Goal: Task Accomplishment & Management: Manage account settings

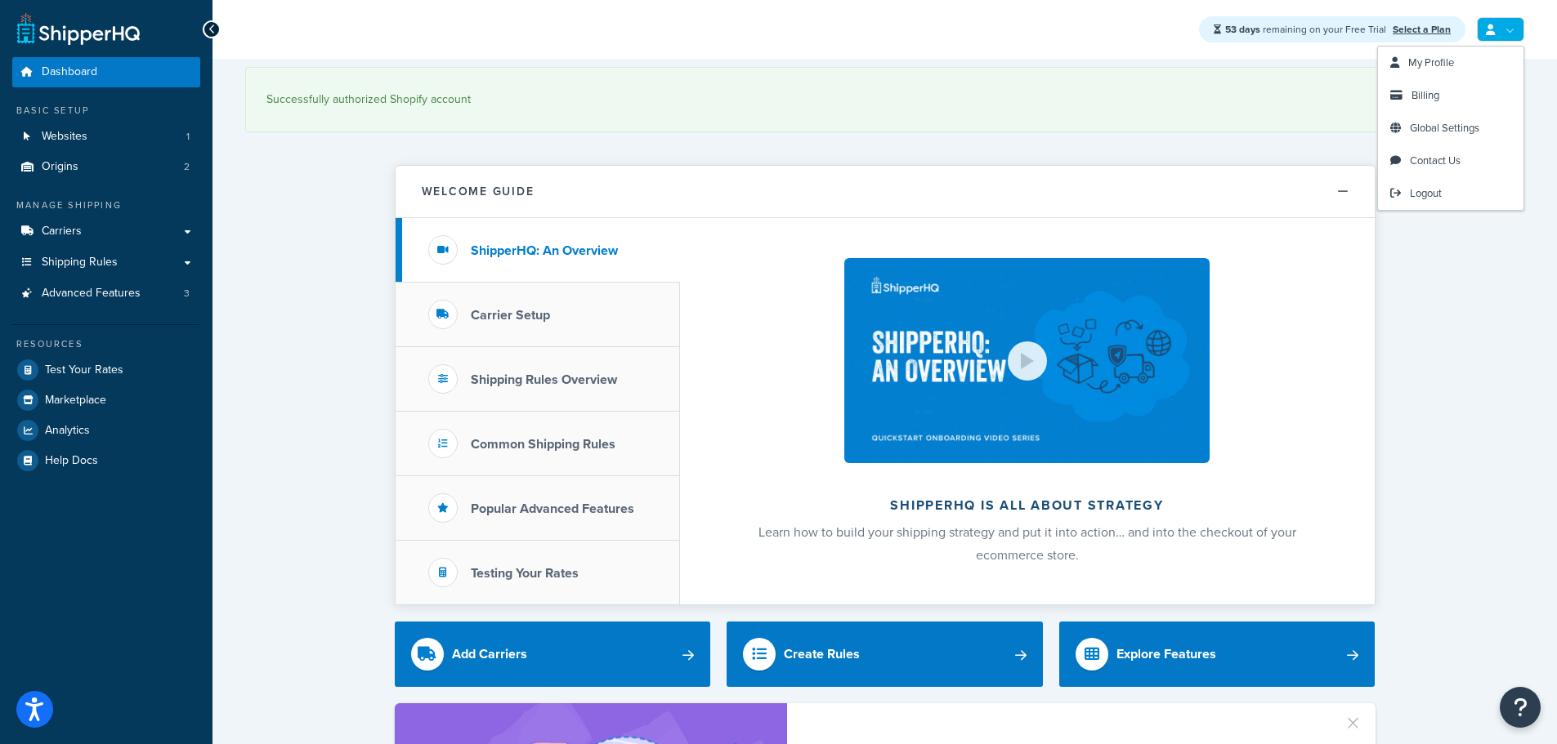
click at [1491, 29] on icon at bounding box center [1489, 30] width 9 height 11
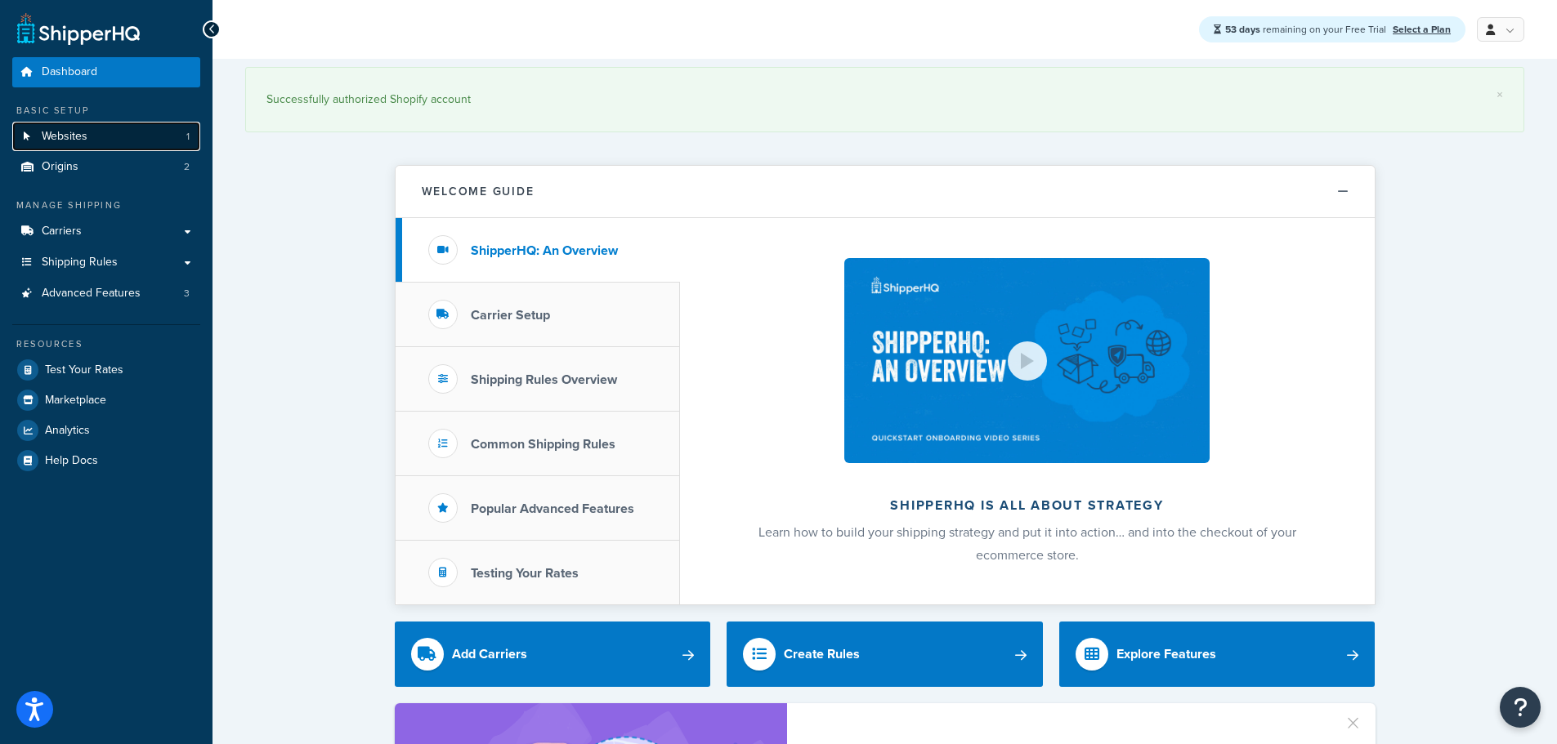
click at [144, 135] on link "Websites 1" at bounding box center [106, 137] width 188 height 30
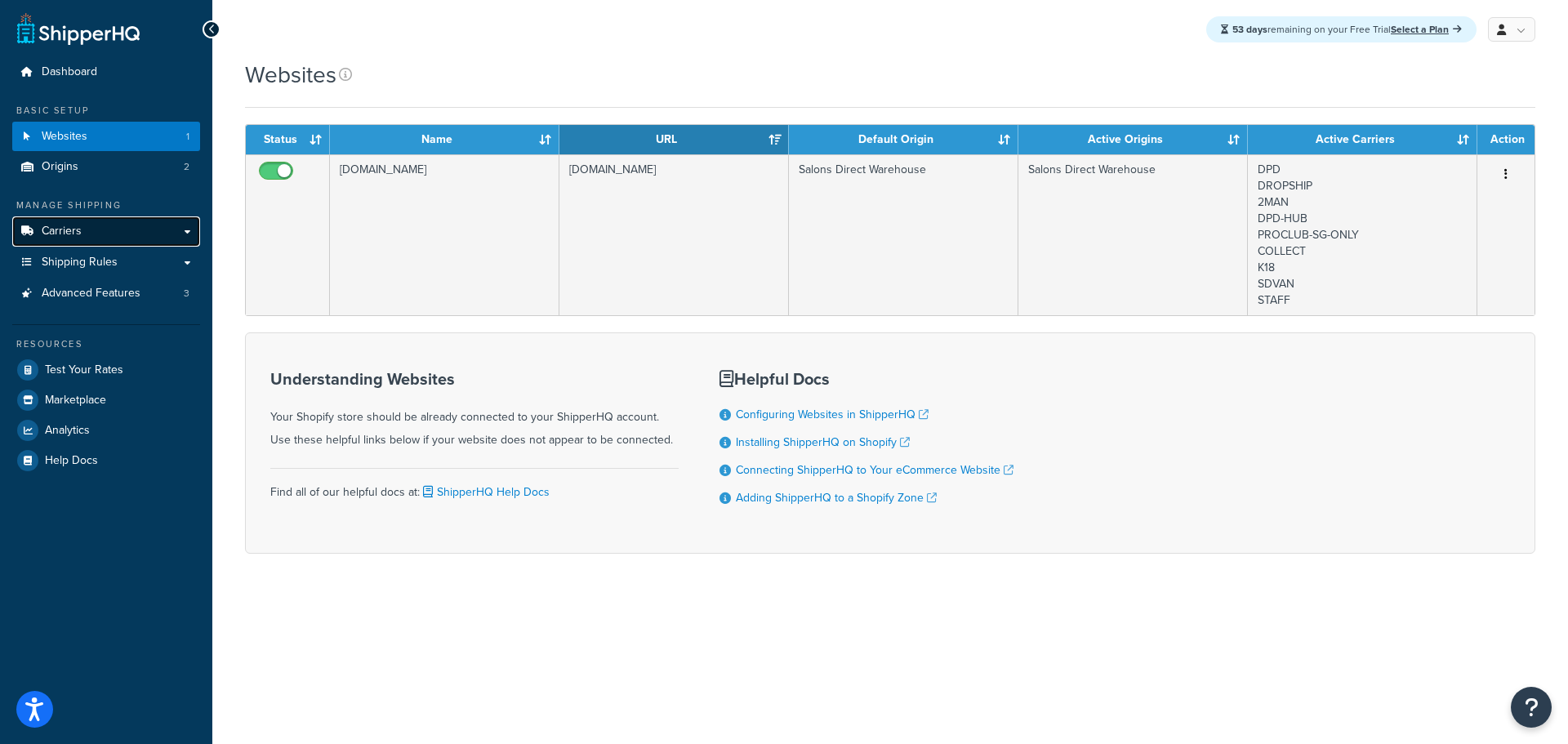
click at [71, 229] on span "Carriers" at bounding box center [62, 232] width 40 height 14
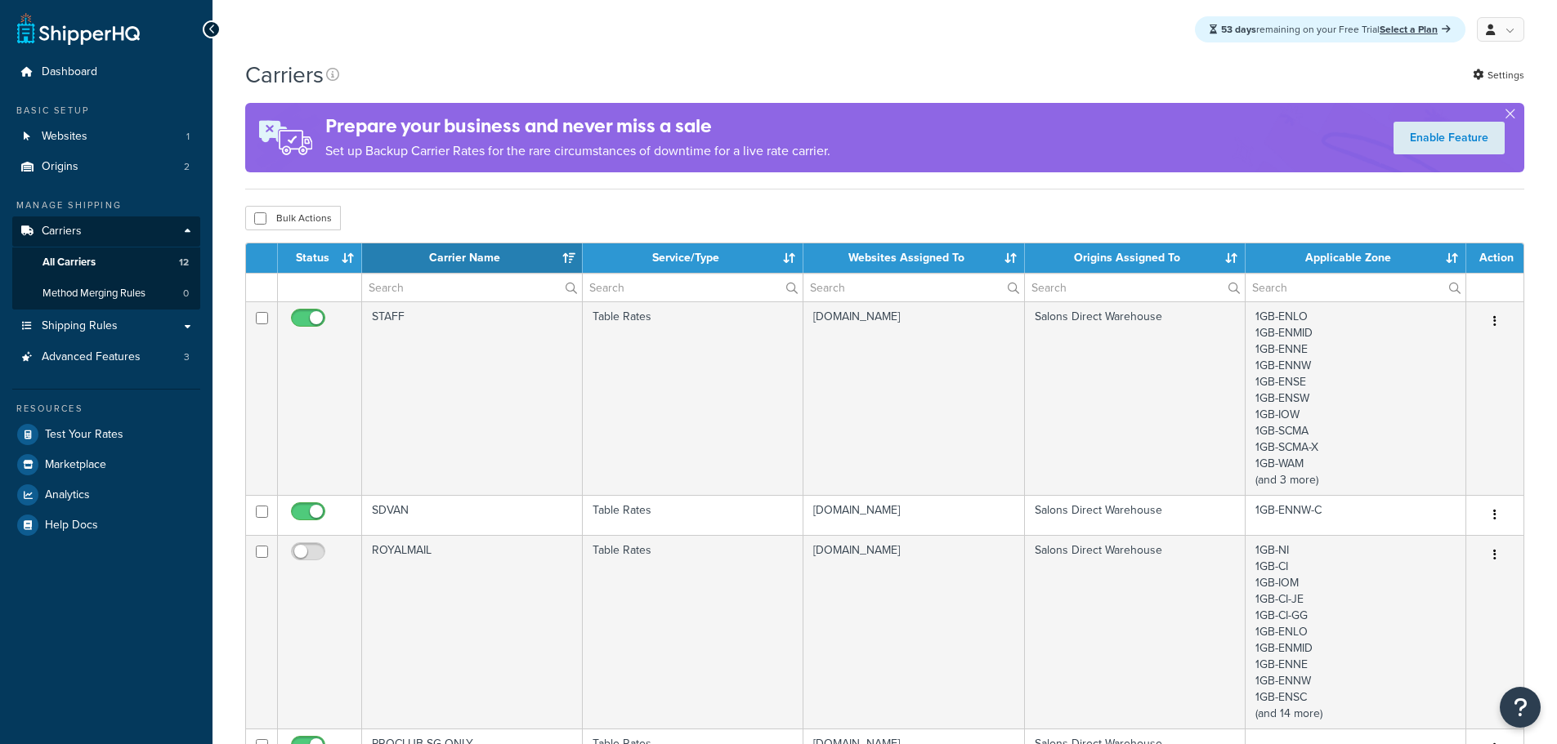
select select "15"
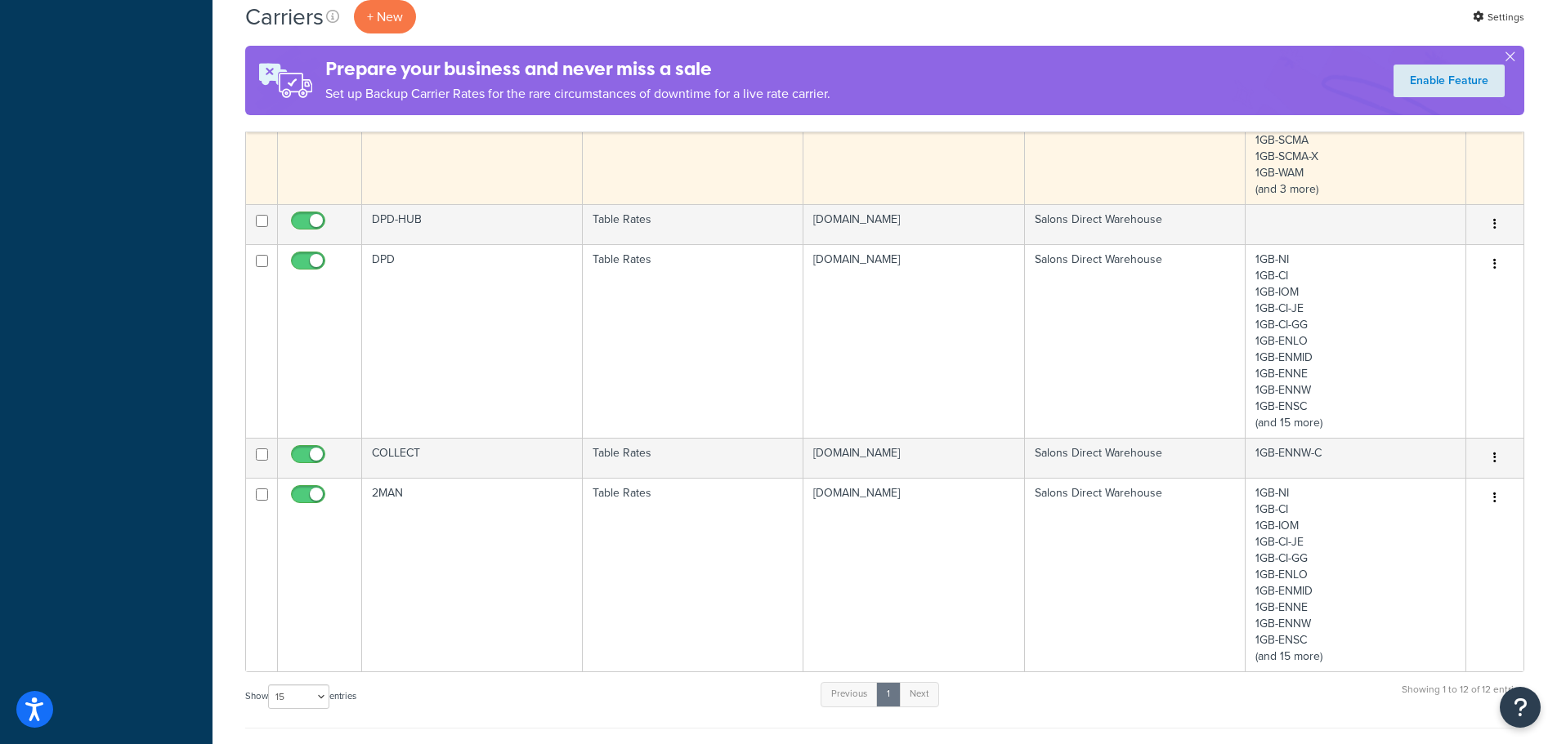
scroll to position [1062, 0]
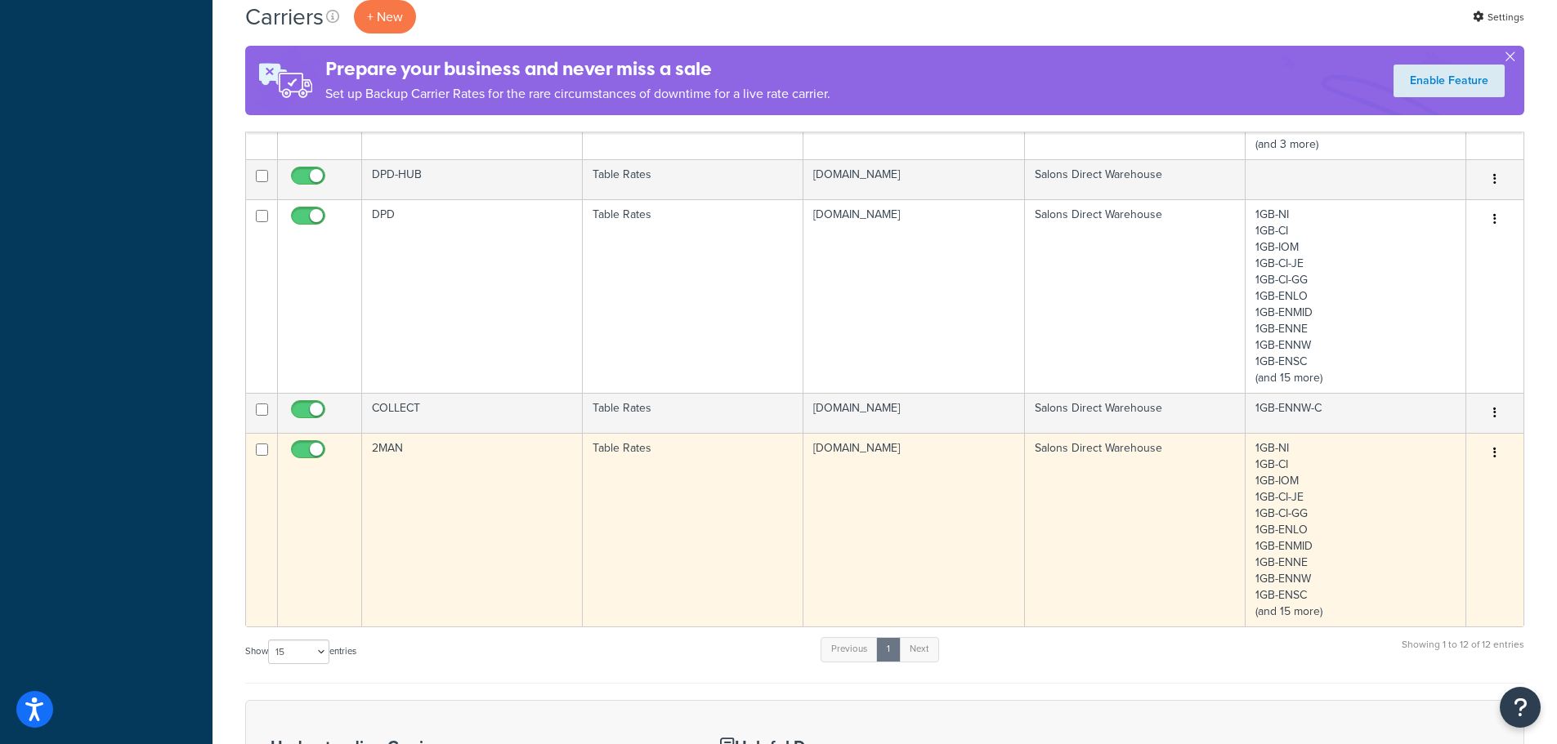
click at [782, 507] on td "Table Rates" at bounding box center [693, 530] width 221 height 194
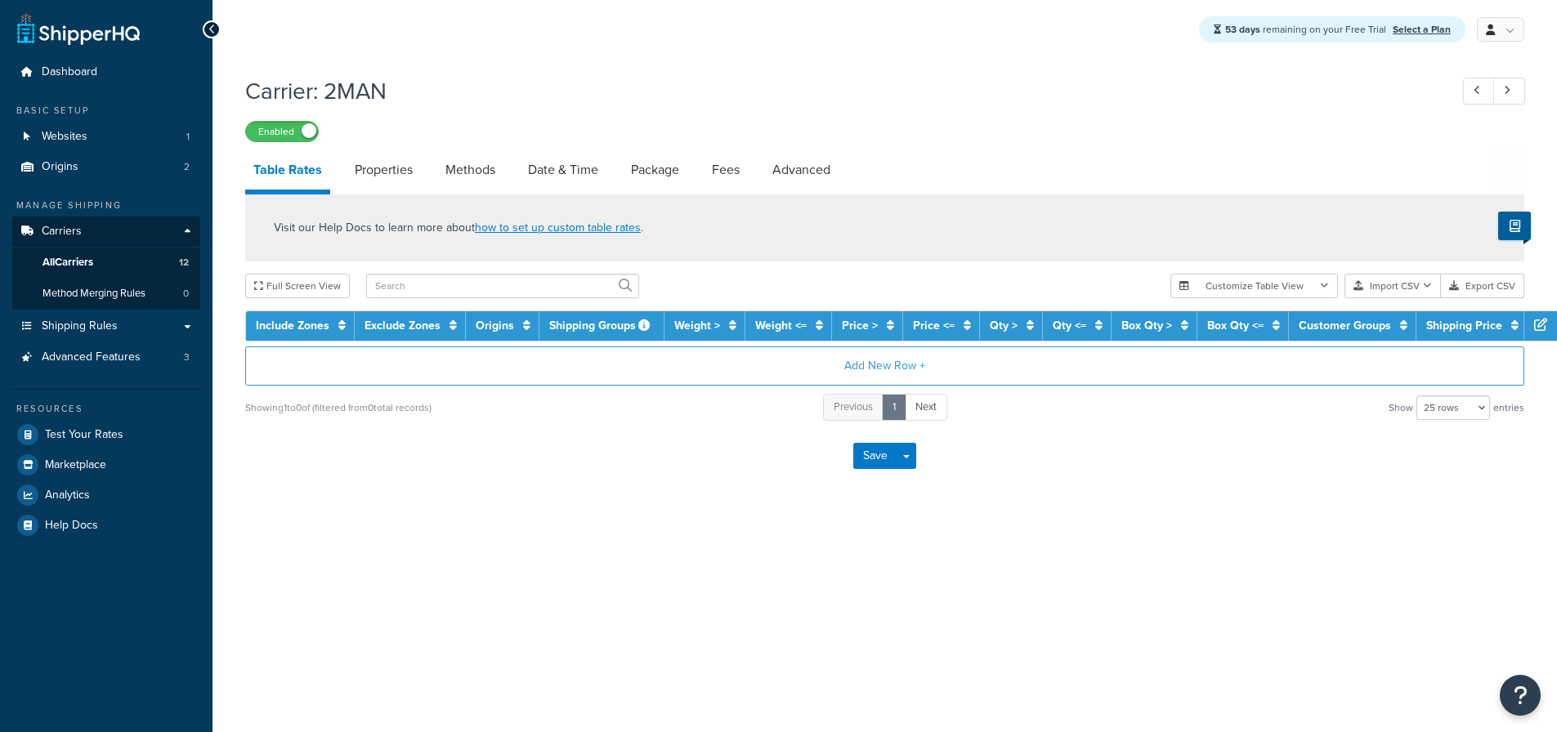
select select "25"
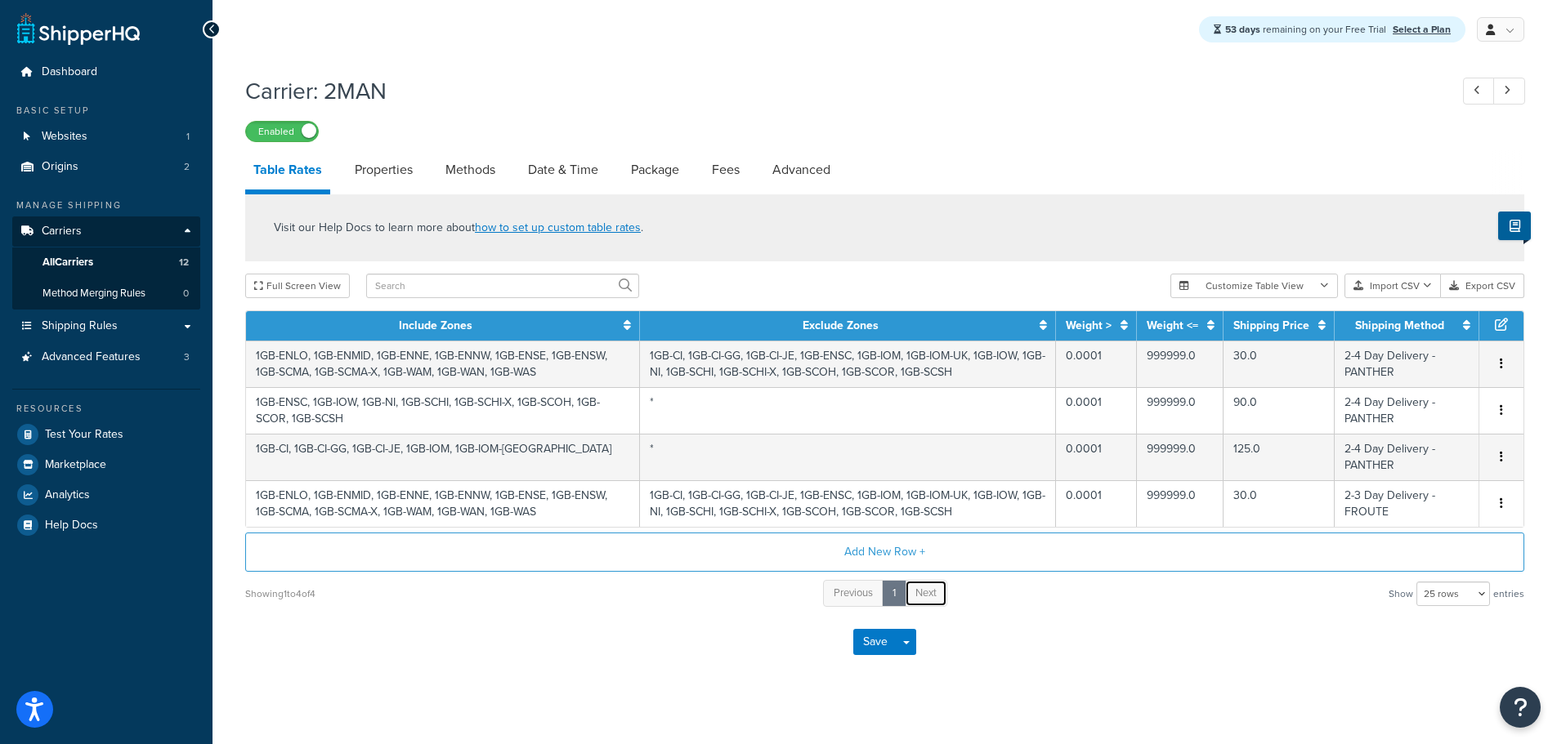
click at [931, 587] on span "Next" at bounding box center [925, 593] width 21 height 16
click at [122, 333] on link "Shipping Rules" at bounding box center [106, 326] width 188 height 30
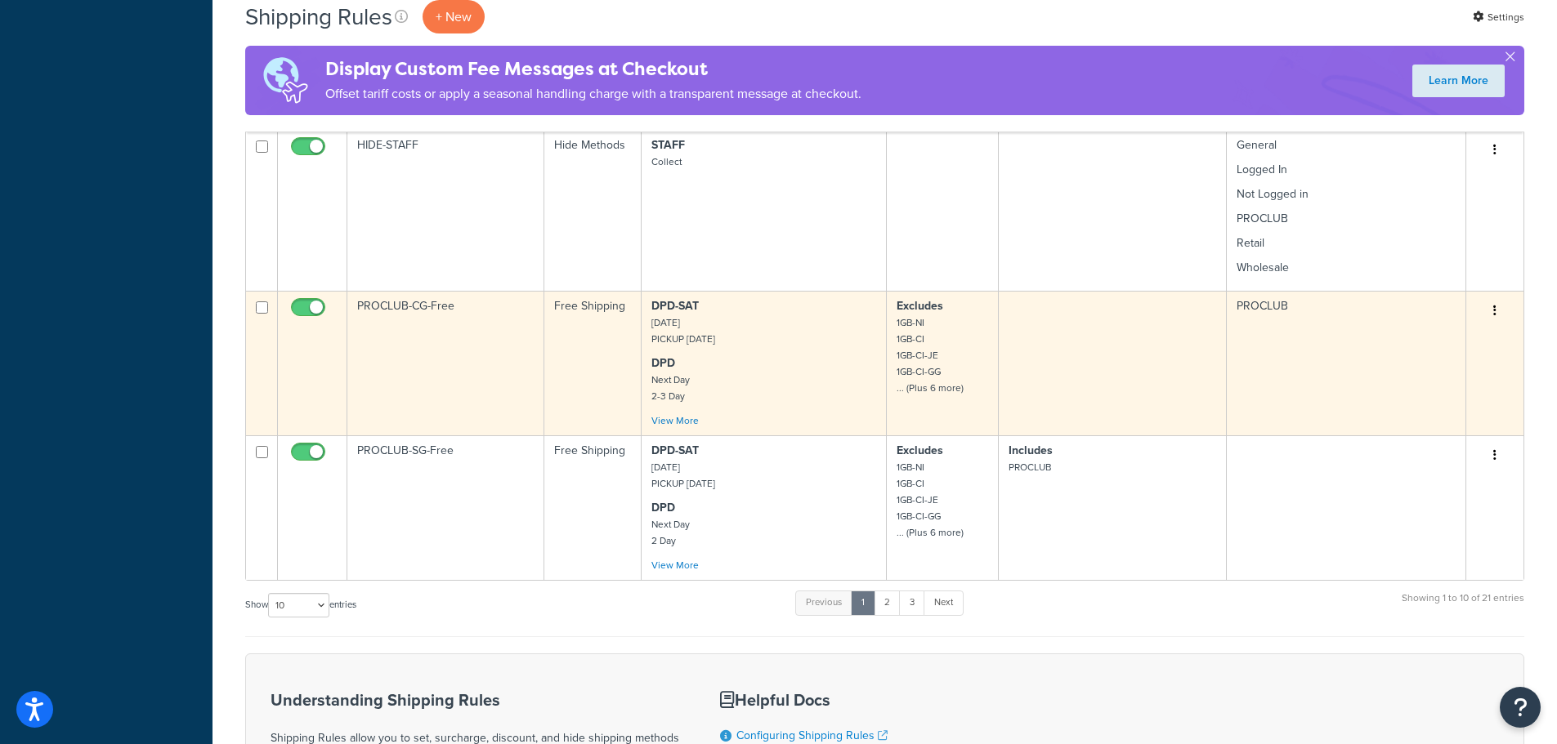
scroll to position [1144, 0]
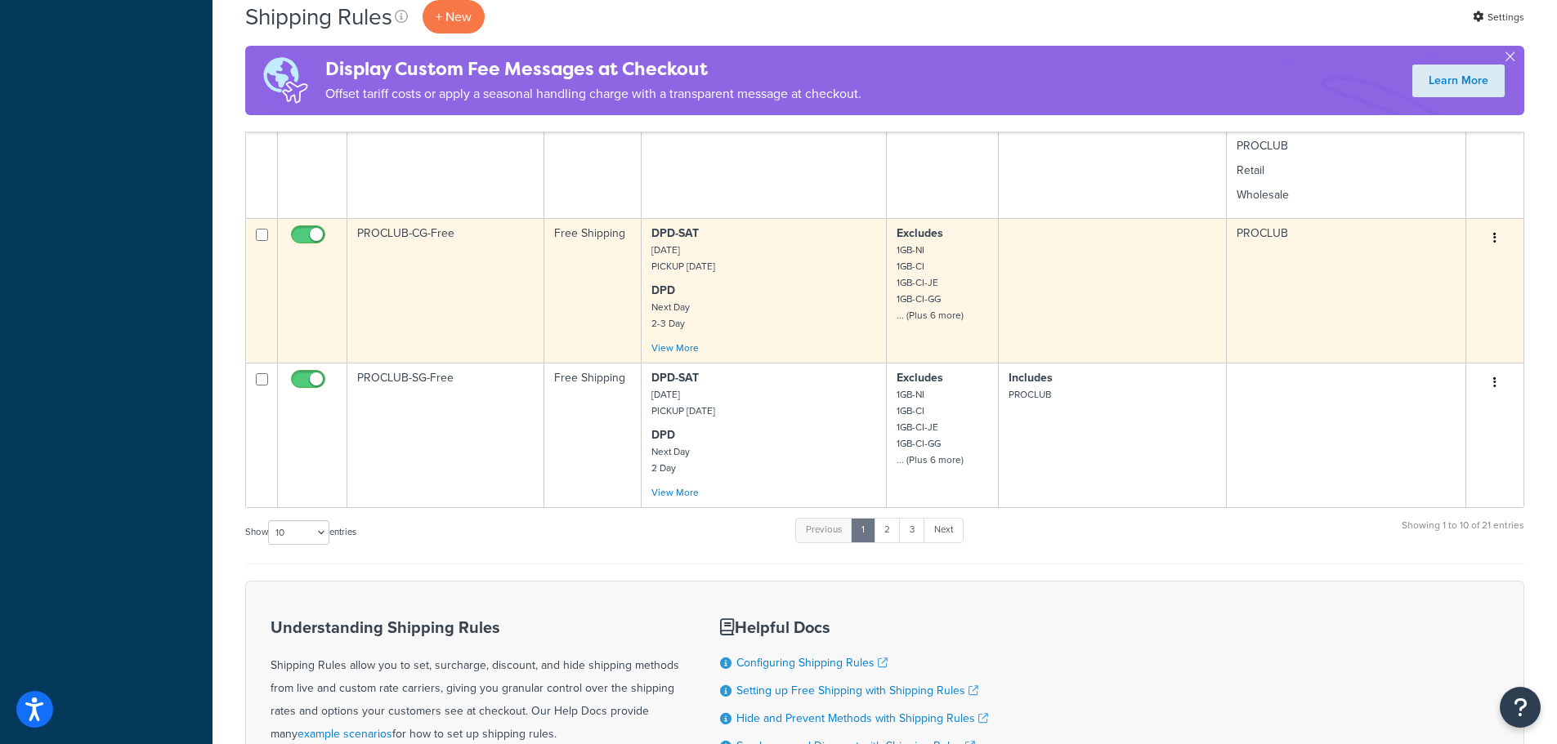
click at [310, 233] on input "checkbox" at bounding box center [310, 239] width 45 height 20
checkbox input "false"
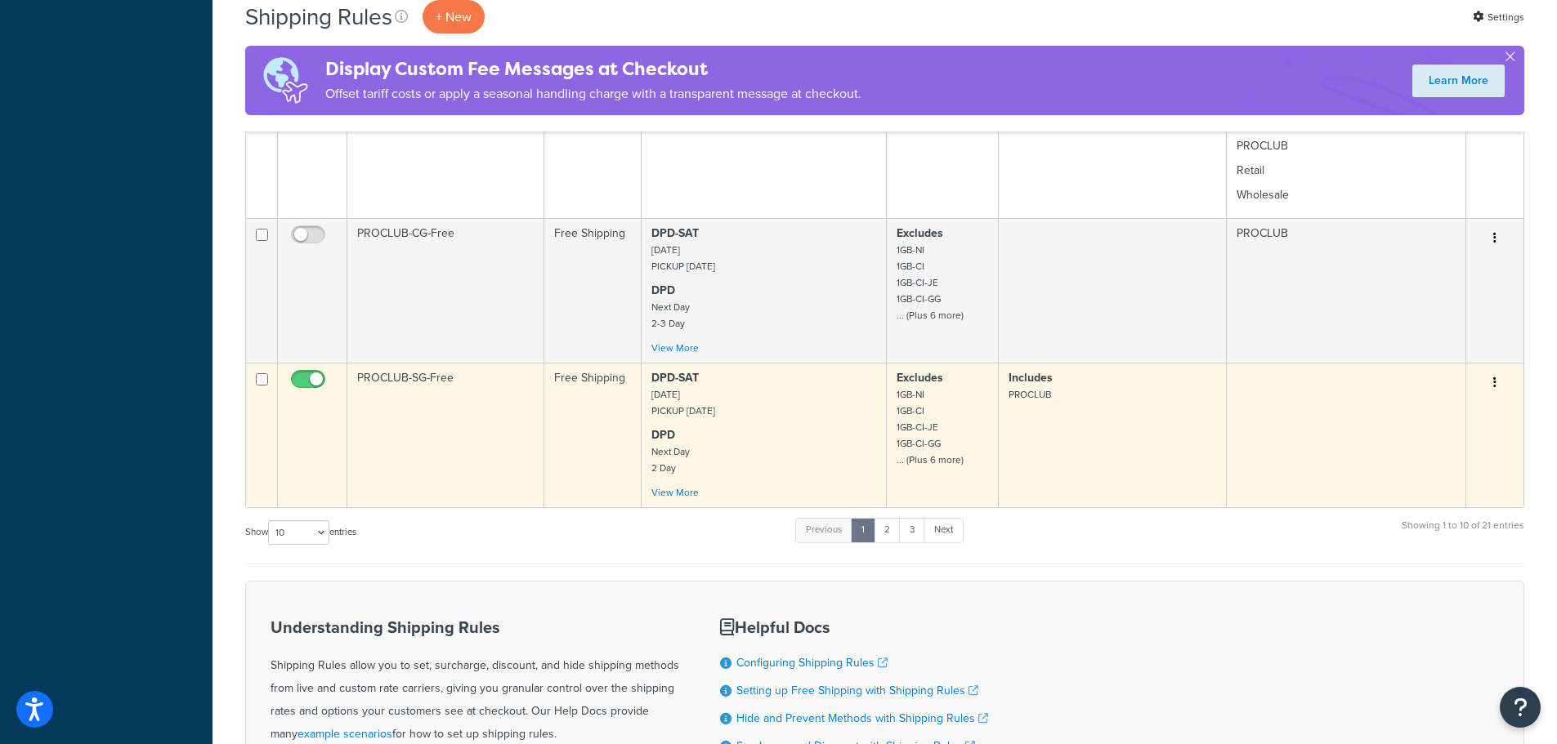
click at [314, 381] on input "checkbox" at bounding box center [310, 383] width 45 height 20
checkbox input "false"
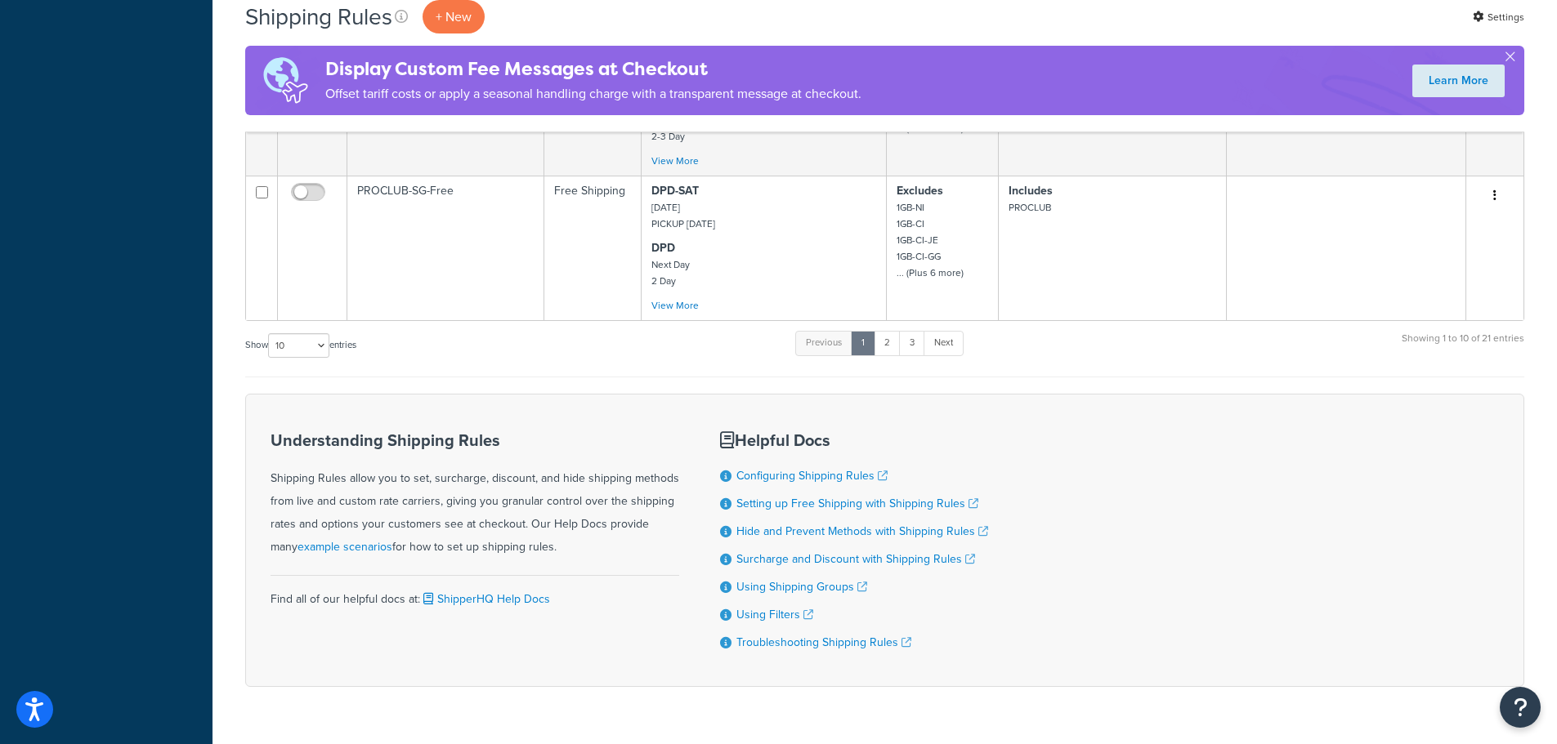
scroll to position [1372, 0]
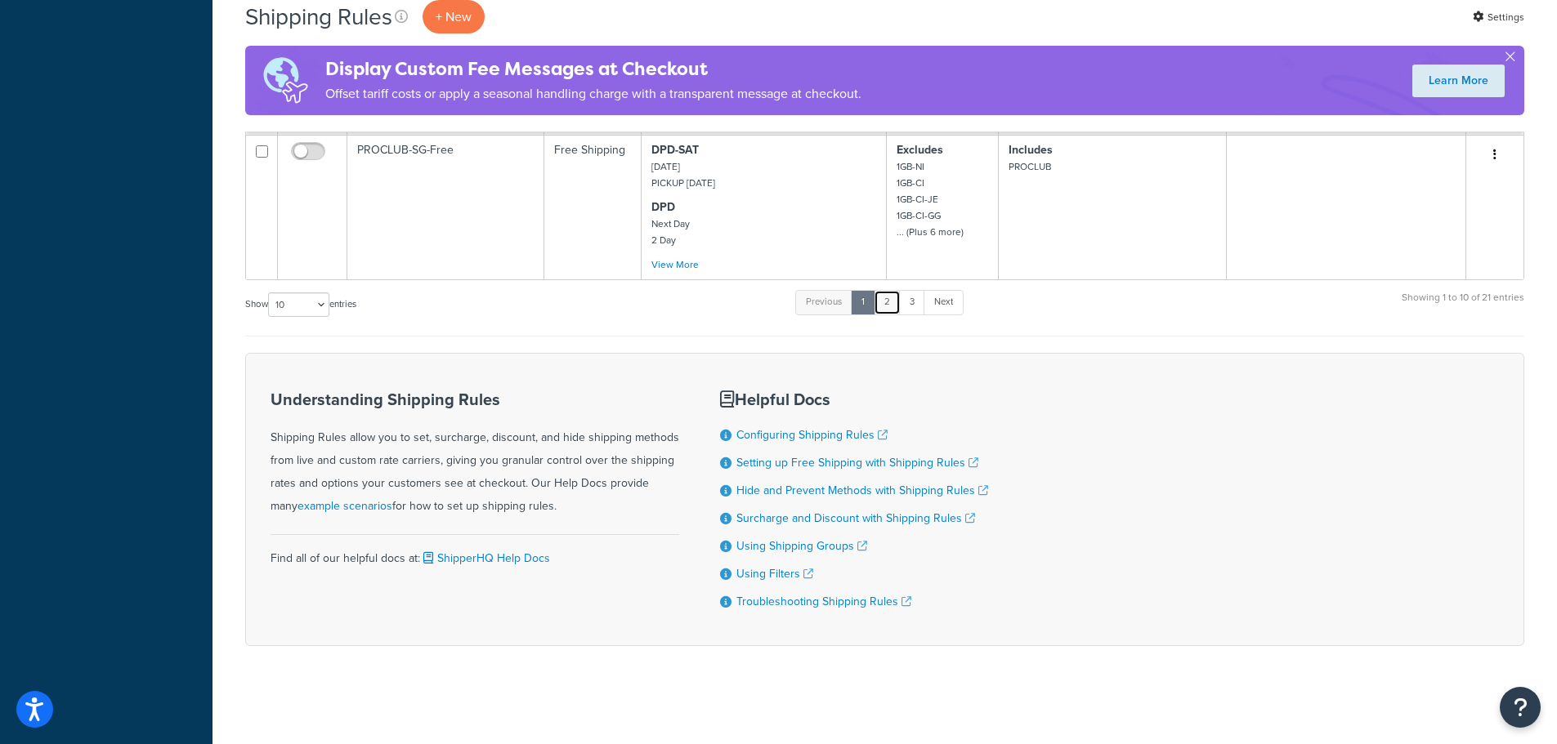
click at [891, 296] on link "2" at bounding box center [886, 302] width 27 height 25
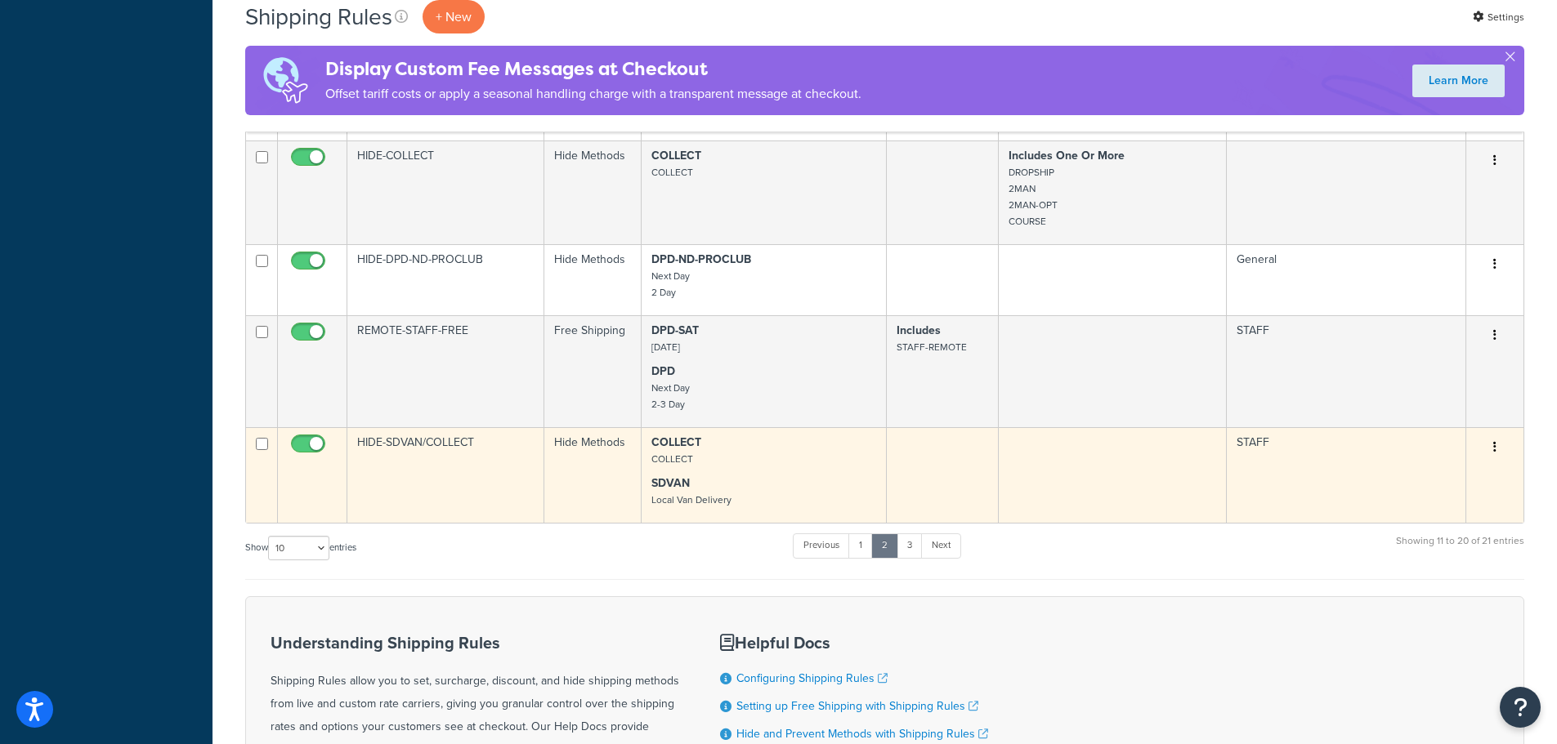
scroll to position [865, 0]
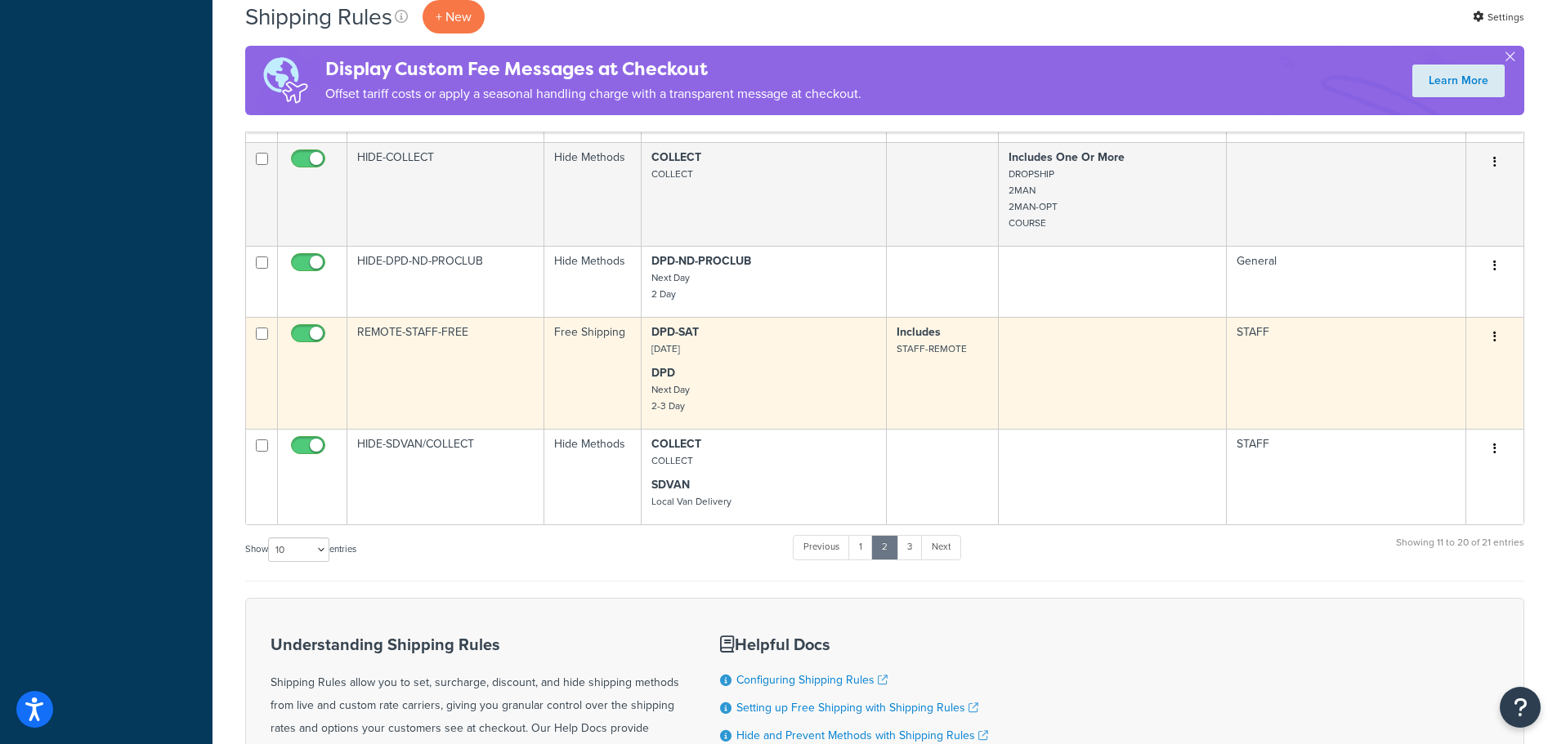
click at [319, 334] on input "checkbox" at bounding box center [310, 338] width 45 height 20
checkbox input "false"
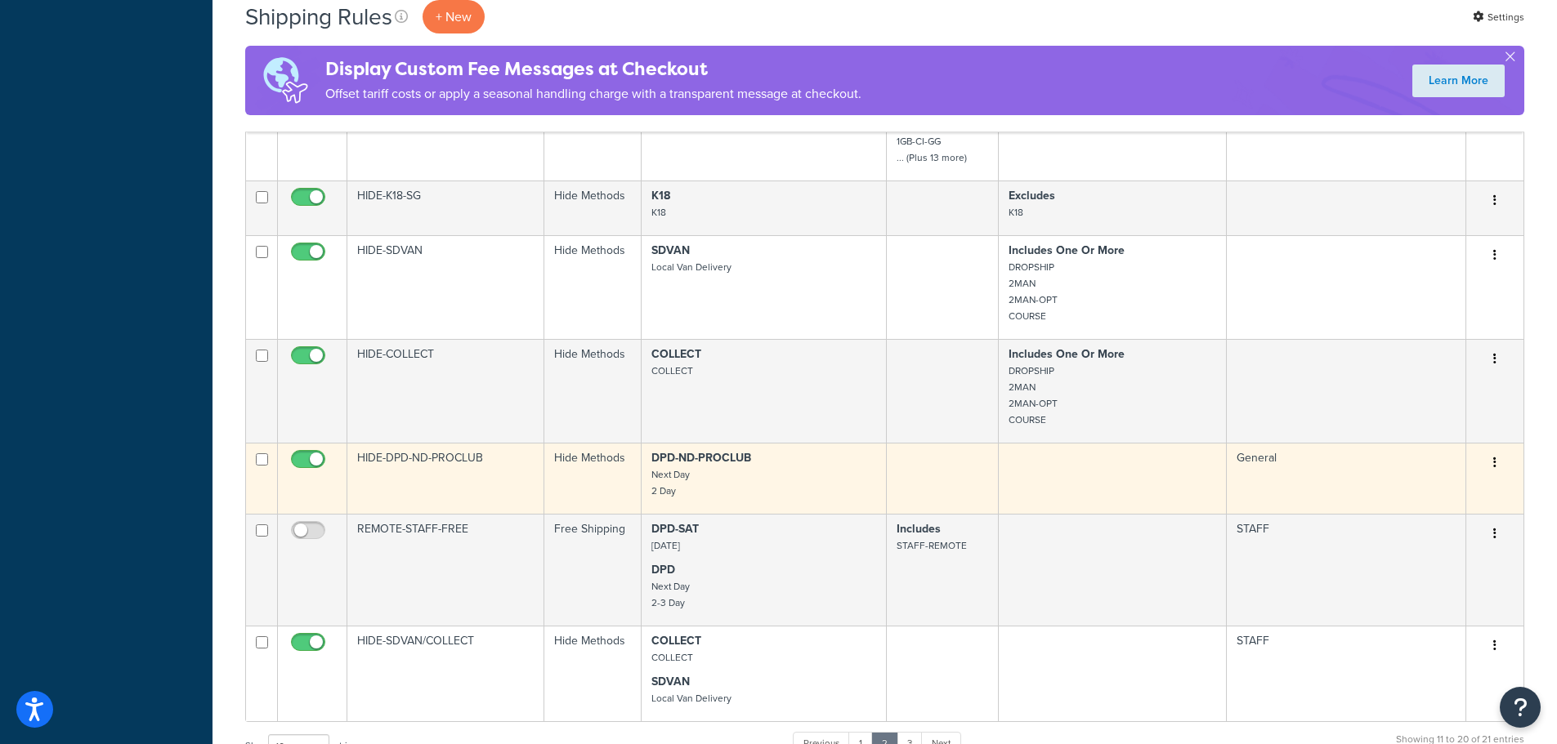
scroll to position [981, 0]
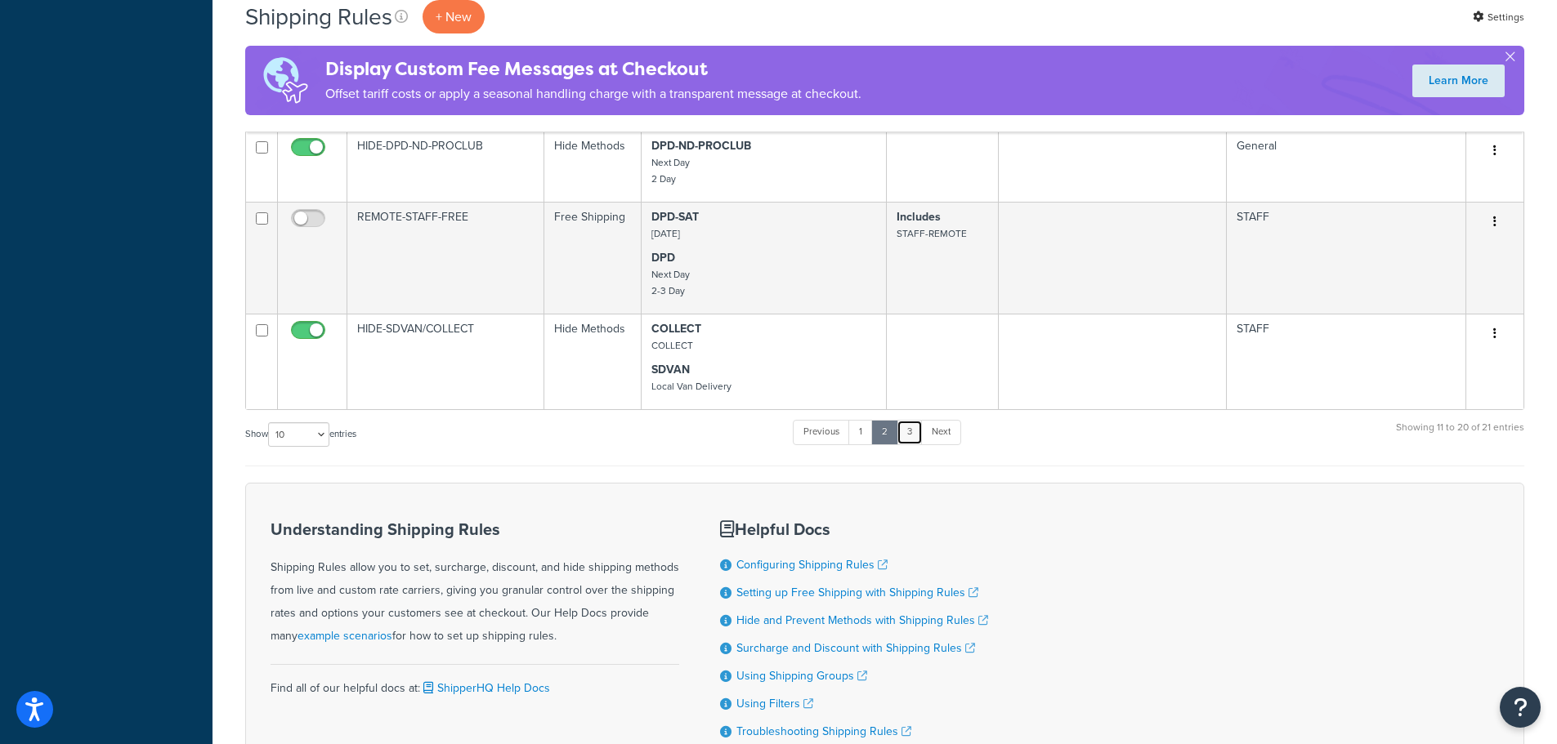
click at [905, 432] on link "3" at bounding box center [909, 432] width 26 height 25
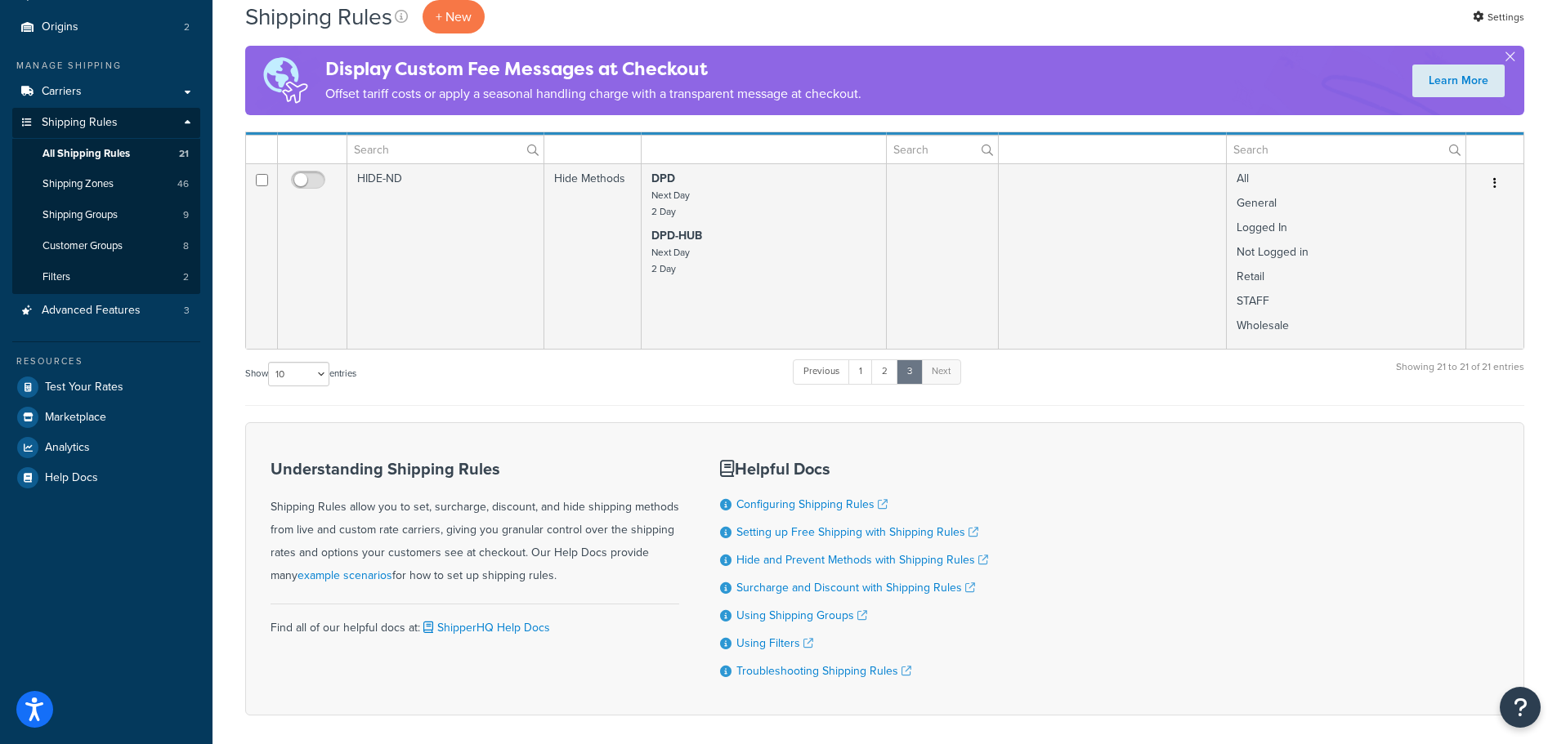
scroll to position [0, 0]
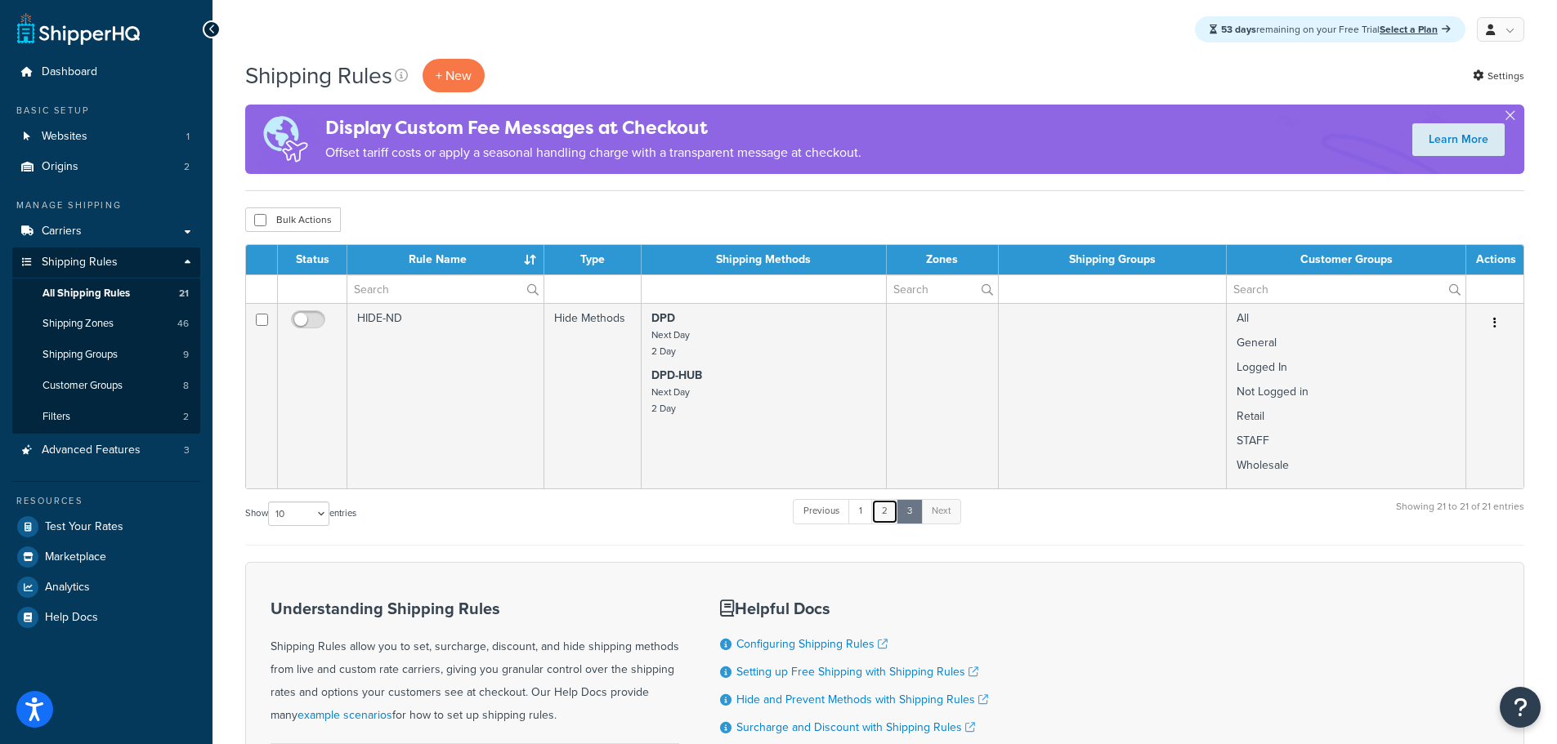
click at [893, 511] on link "2" at bounding box center [884, 511] width 27 height 25
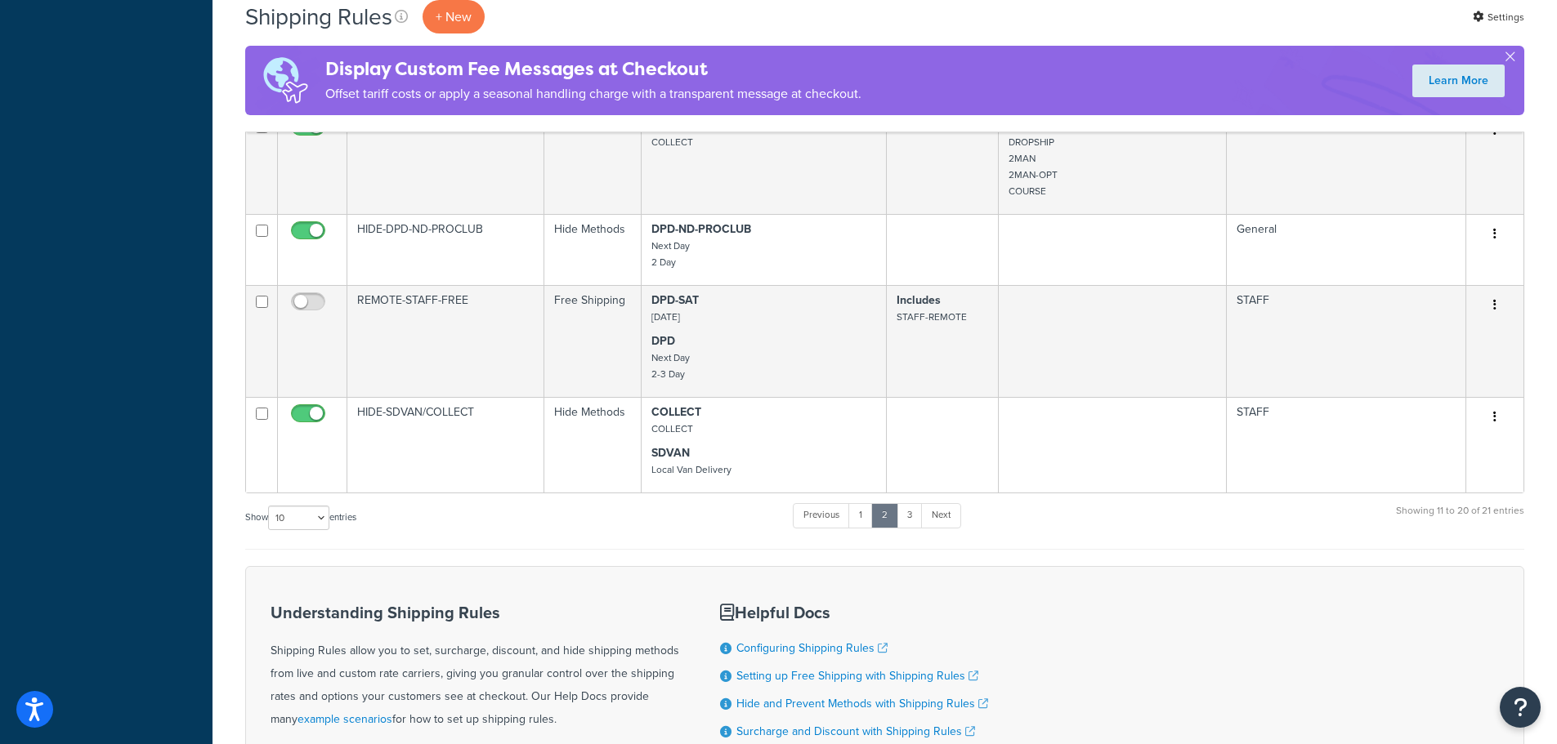
scroll to position [899, 0]
click at [859, 509] on link "1" at bounding box center [860, 514] width 25 height 25
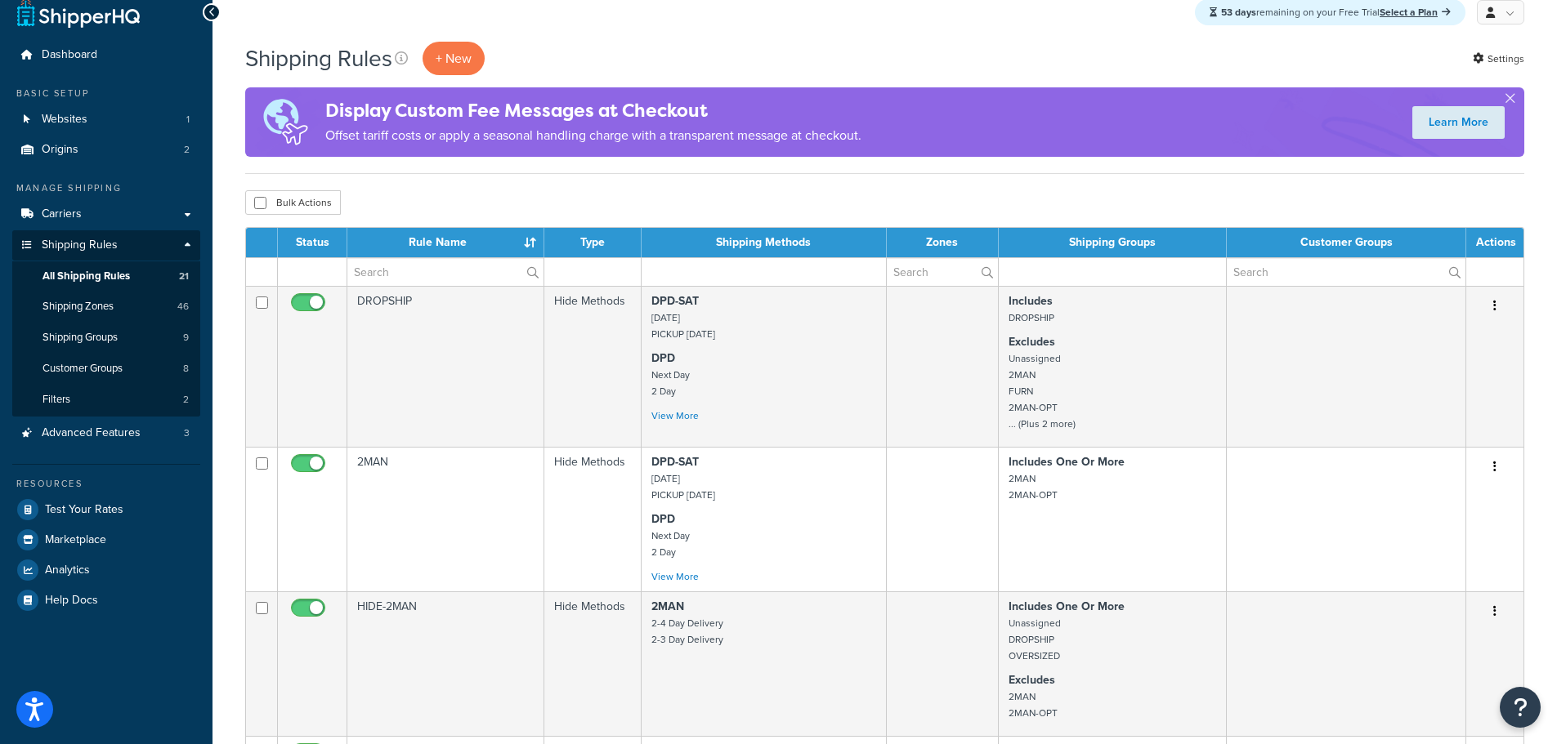
scroll to position [0, 0]
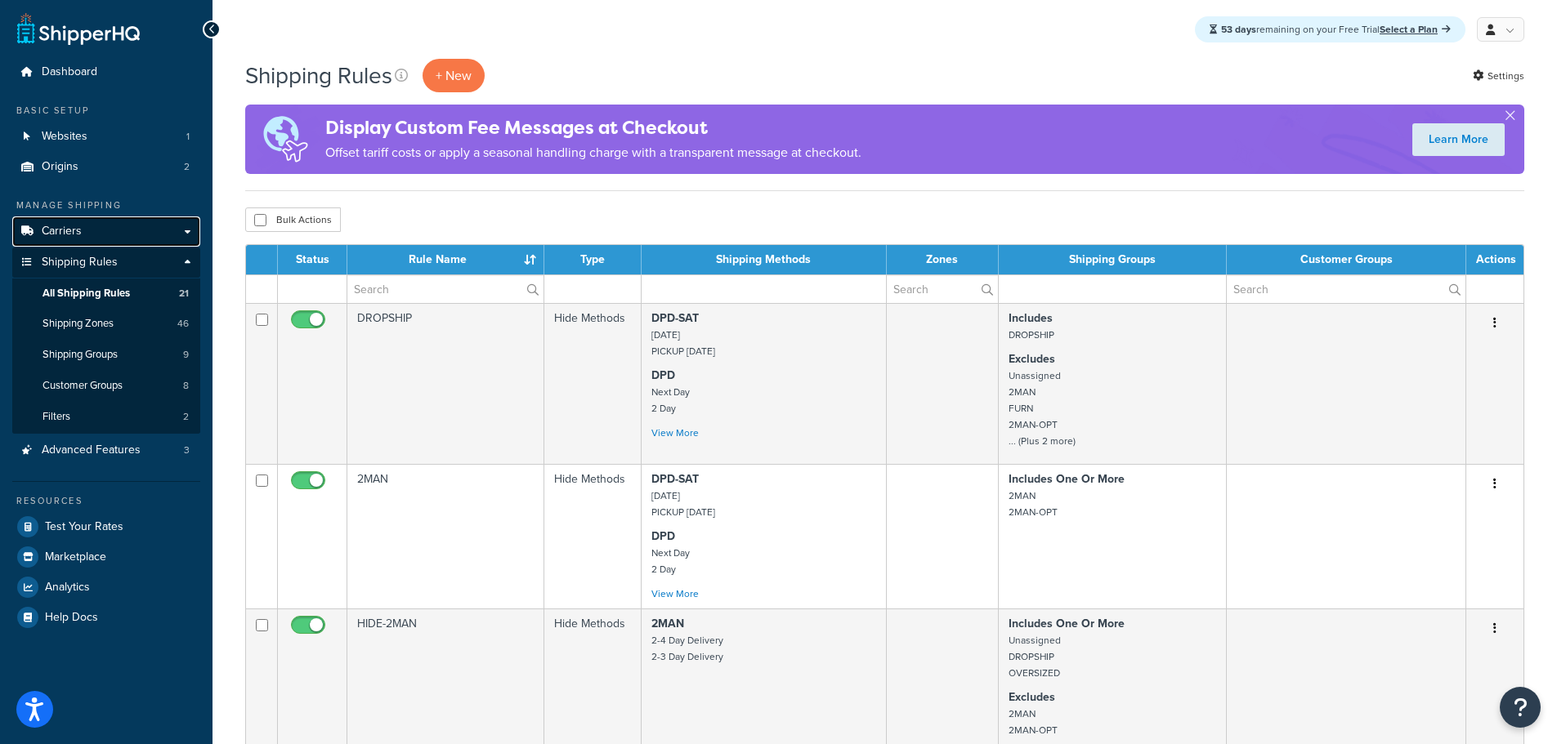
click at [77, 235] on span "Carriers" at bounding box center [62, 232] width 40 height 14
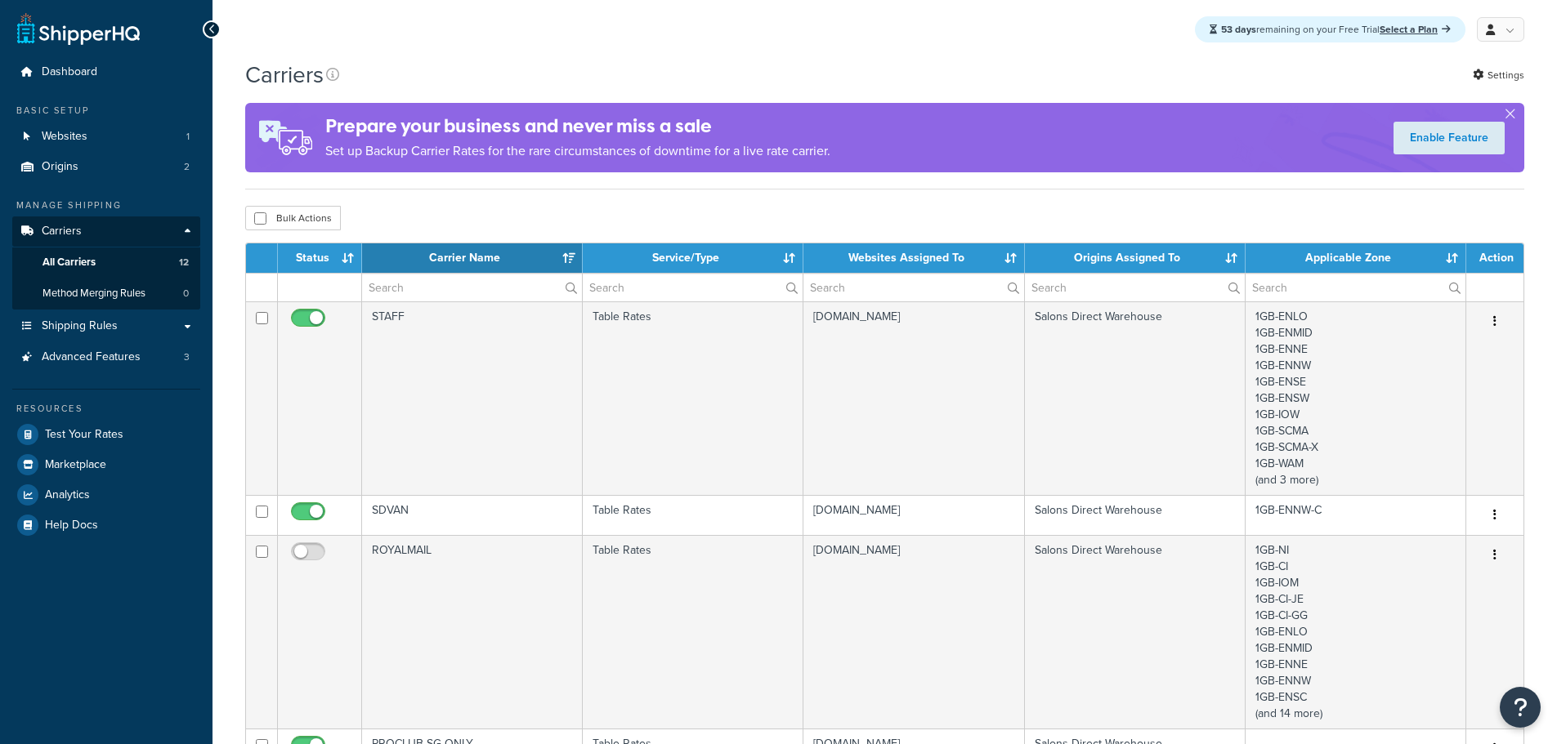
select select "15"
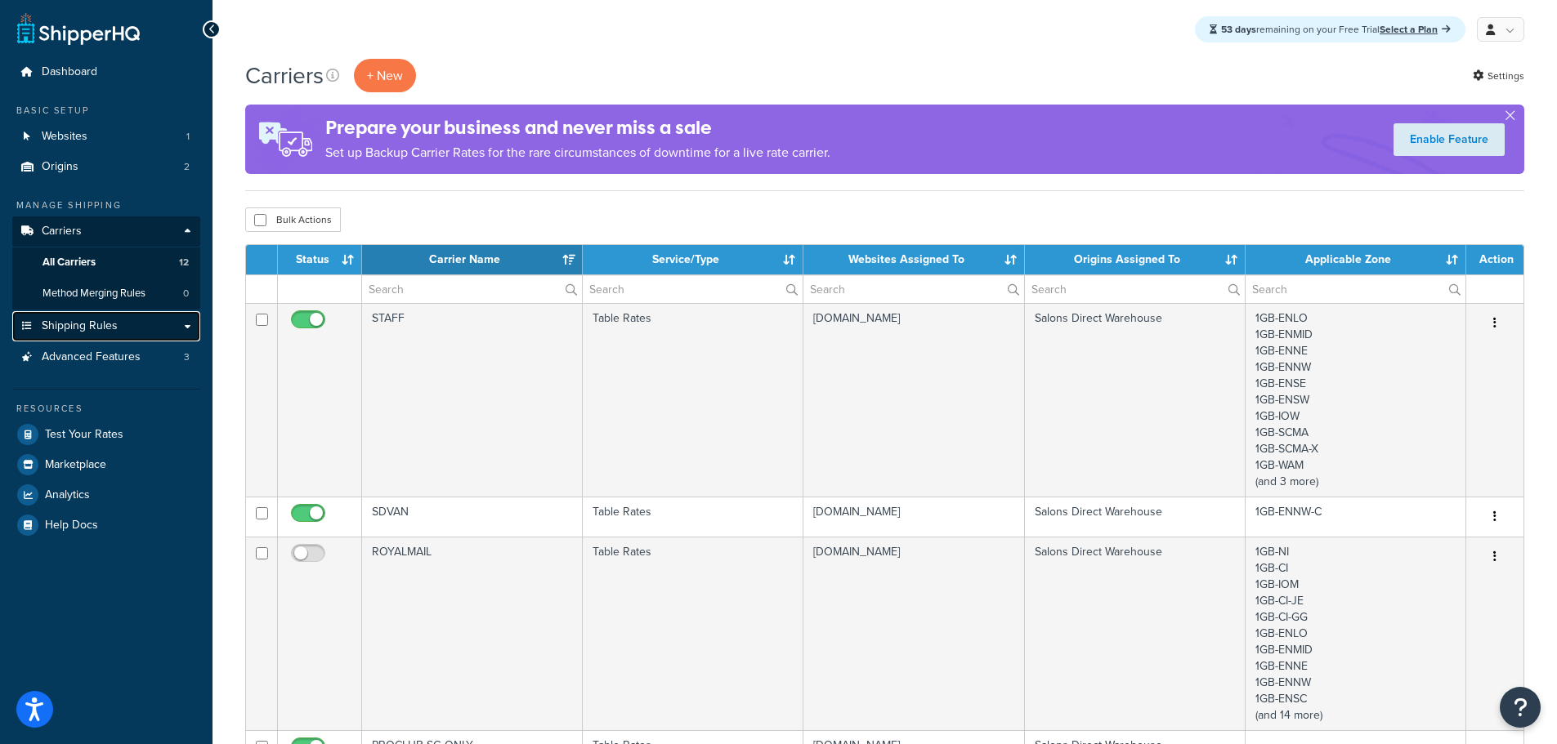
click at [71, 323] on span "Shipping Rules" at bounding box center [80, 326] width 76 height 14
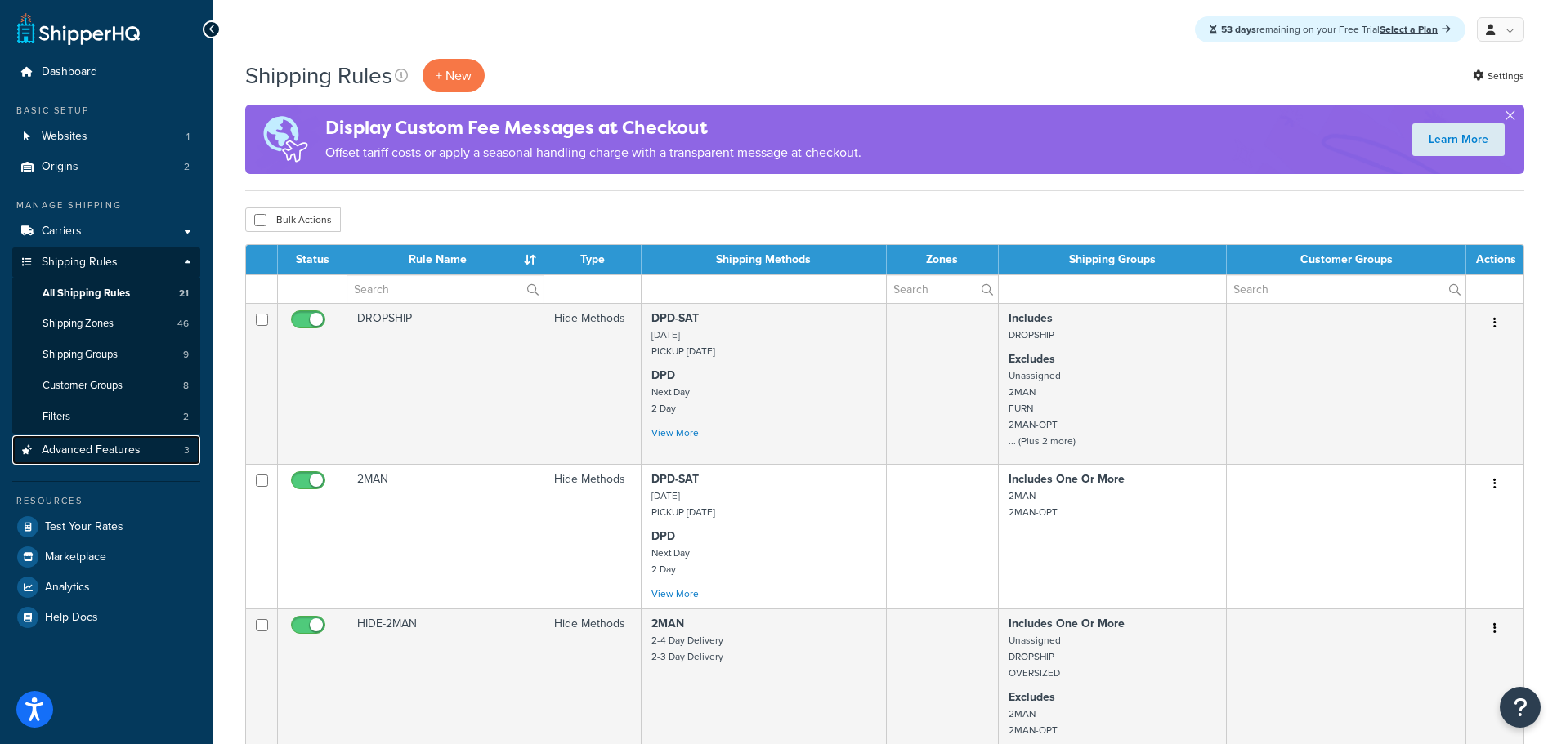
click span "Advanced Features"
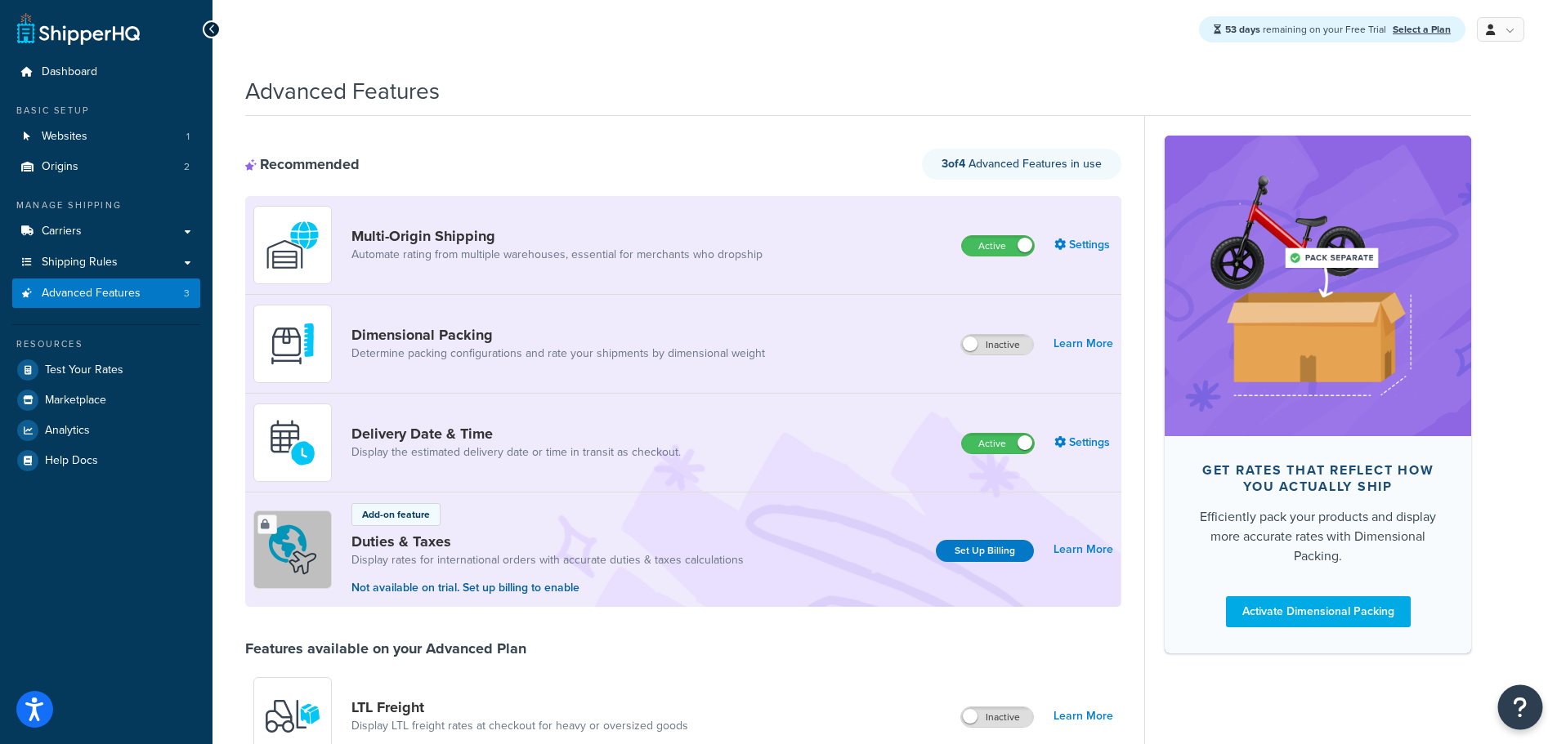
click at [1536, 704] on button "Open Resource Center" at bounding box center [1520, 708] width 45 height 45
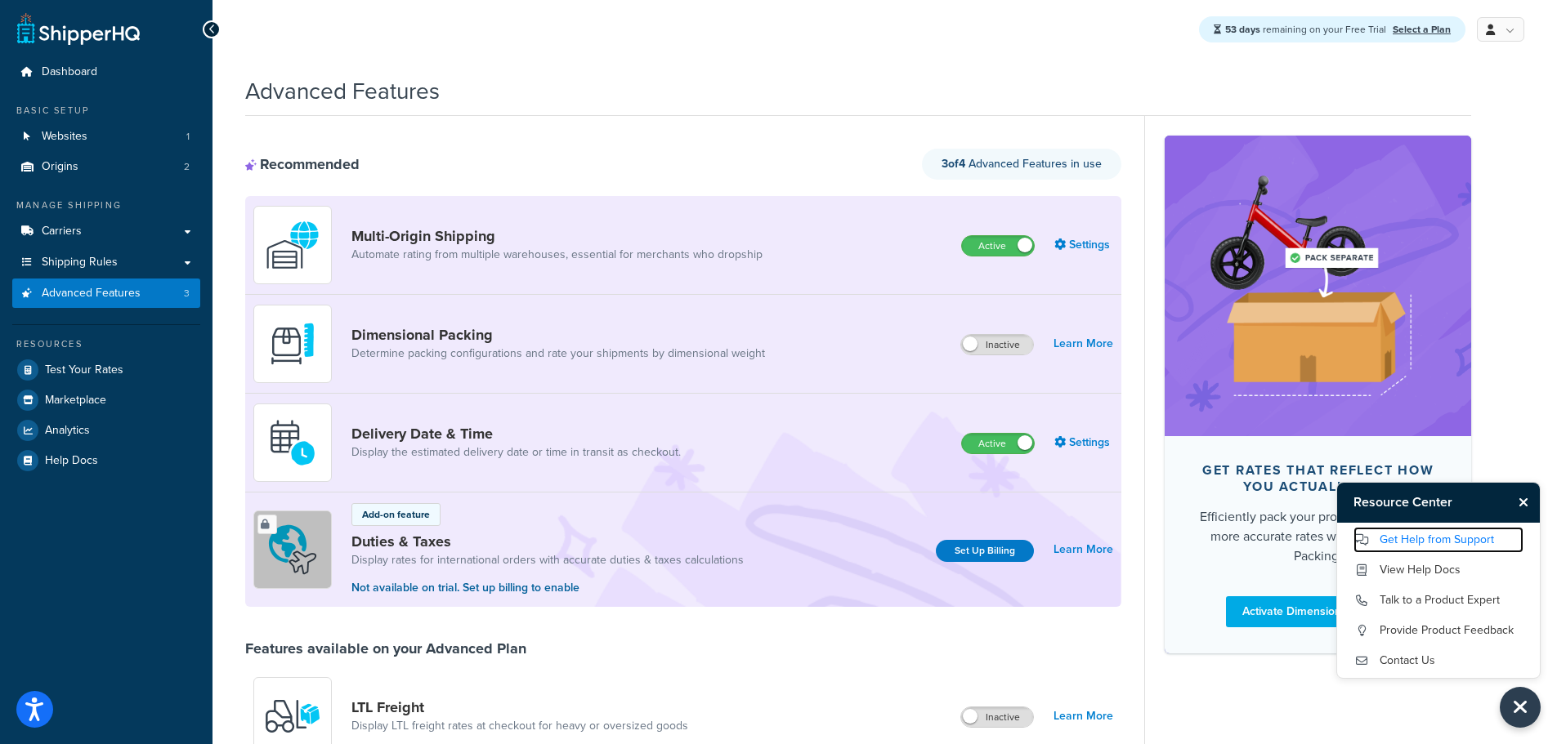
click at [1394, 534] on link "Get Help from Support" at bounding box center [1438, 540] width 170 height 26
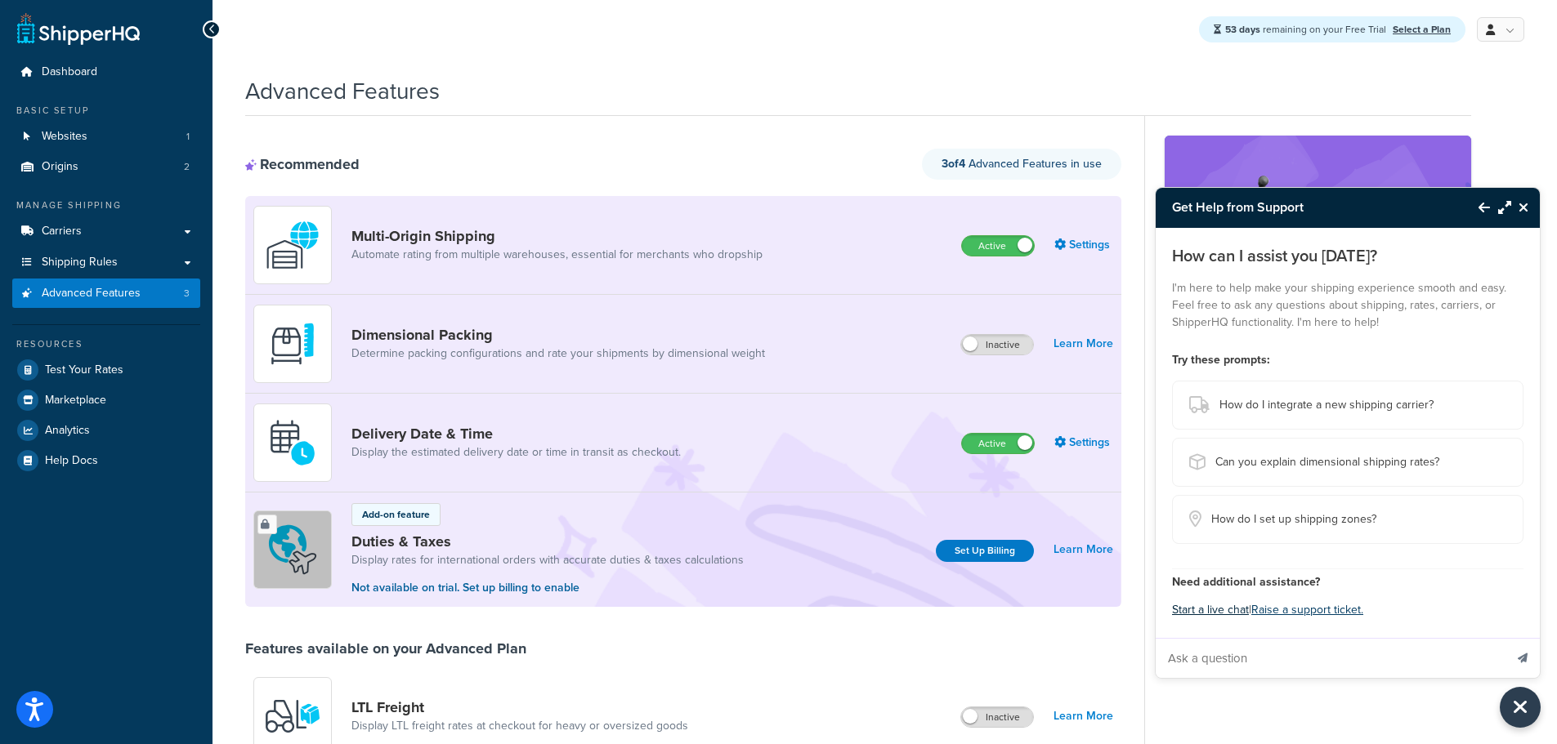
click at [1239, 610] on button "Start a live chat" at bounding box center [1210, 610] width 77 height 23
